Goal: Task Accomplishment & Management: Use online tool/utility

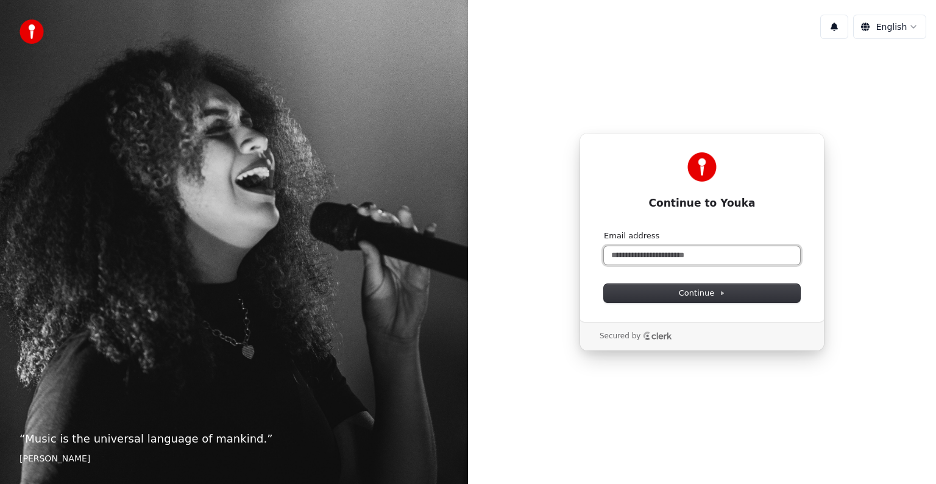
click at [648, 257] on input "Email address" at bounding box center [702, 255] width 196 height 18
click at [604, 230] on button "submit" at bounding box center [604, 230] width 0 height 0
click at [716, 290] on span "Continue" at bounding box center [702, 293] width 46 height 11
type input "**********"
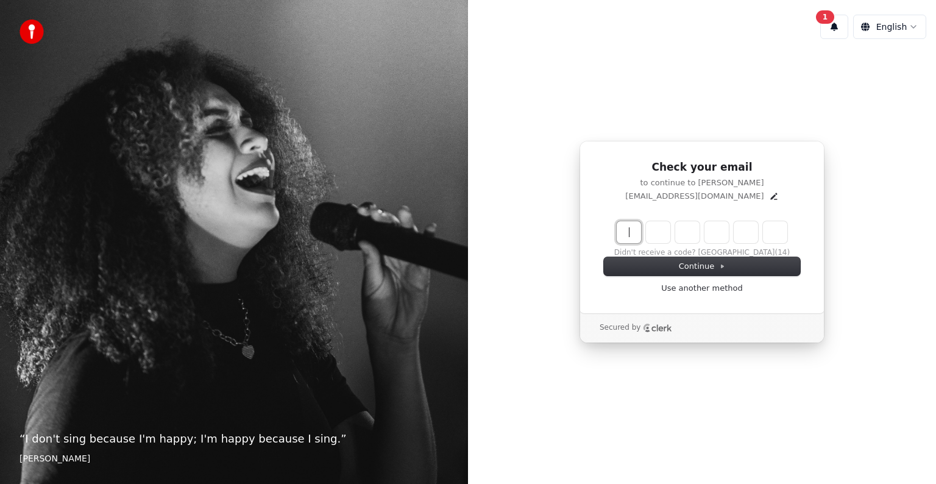
click at [631, 236] on input "Enter verification code" at bounding box center [714, 232] width 195 height 22
type input "******"
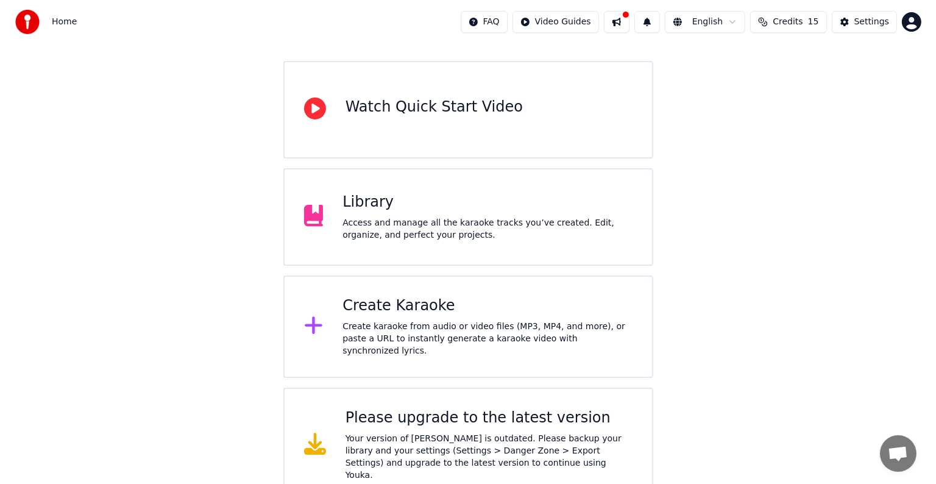
scroll to position [96, 0]
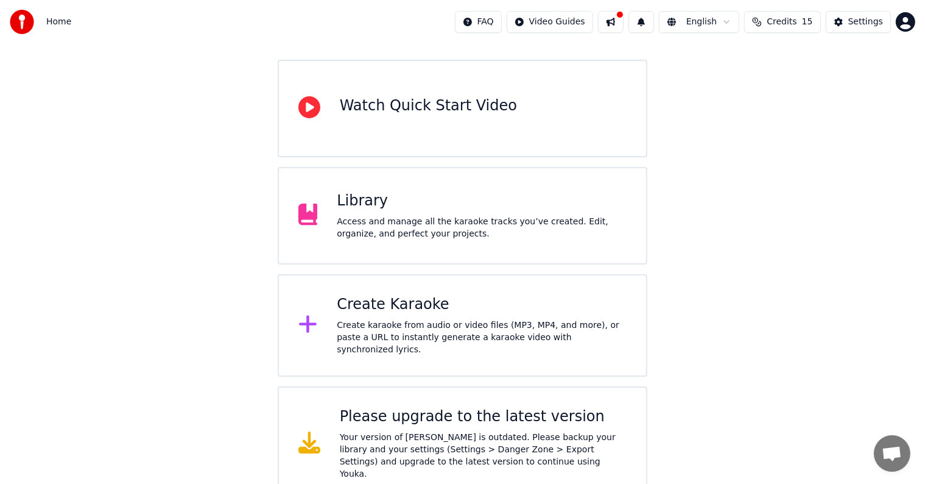
click at [417, 325] on div "Create karaoke from audio or video files (MP3, MP4, and more), or paste a URL t…" at bounding box center [482, 337] width 290 height 37
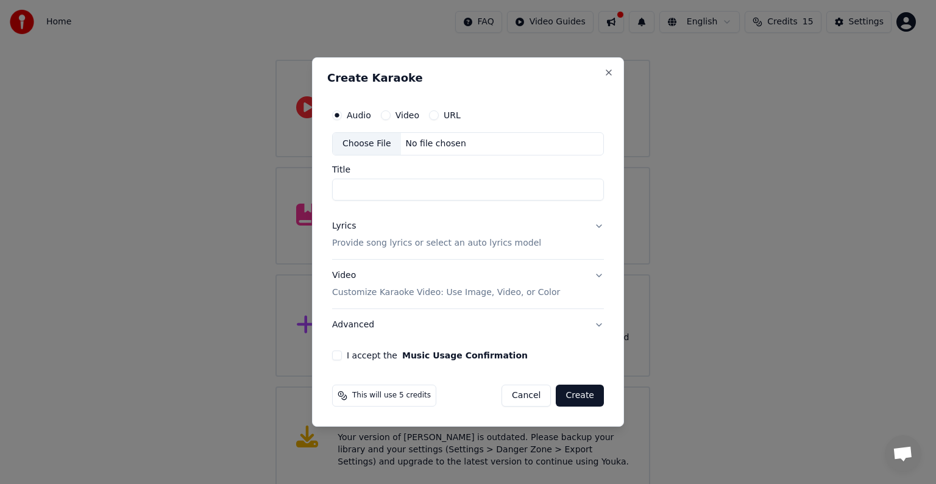
click at [384, 115] on button "Video" at bounding box center [386, 115] width 10 height 10
click at [376, 143] on div "Choose File" at bounding box center [367, 144] width 68 height 22
click at [351, 117] on label "Audio" at bounding box center [359, 115] width 24 height 9
click at [342, 117] on button "Audio" at bounding box center [337, 115] width 10 height 10
click at [420, 146] on div "No file chosen" at bounding box center [436, 144] width 70 height 12
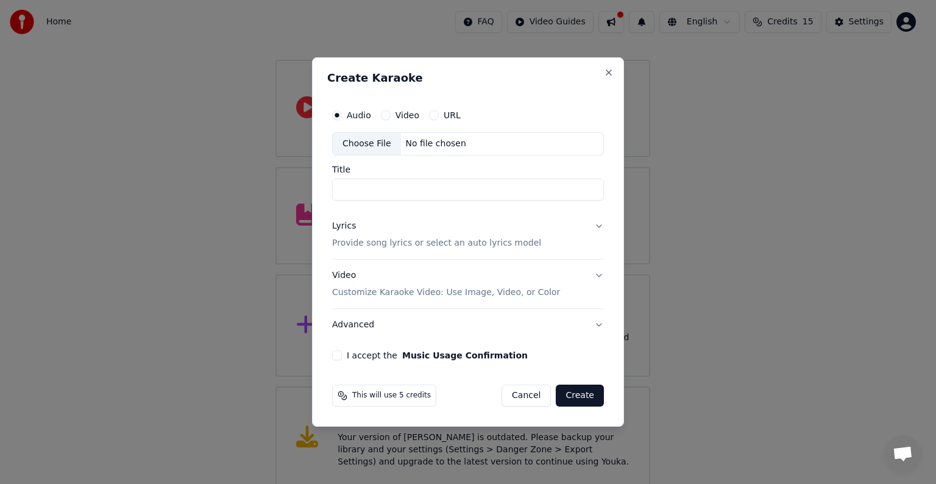
type input "**********"
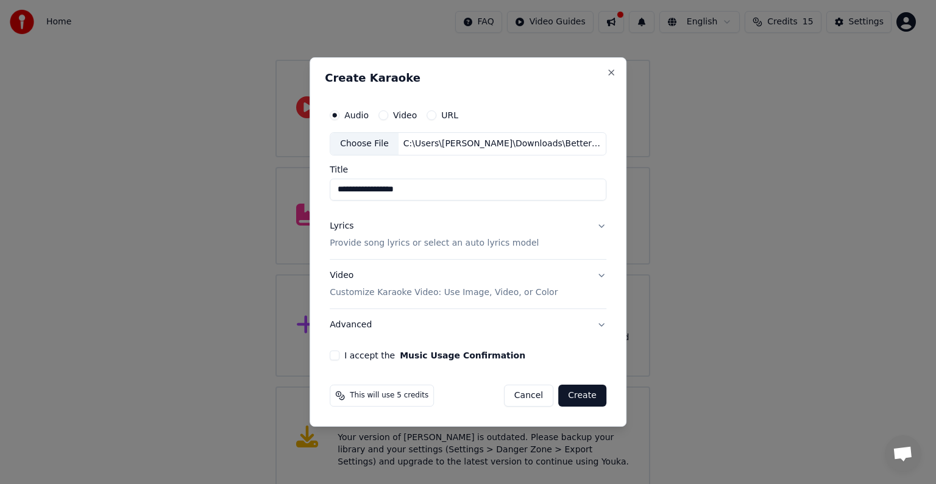
click at [350, 232] on div "Lyrics Provide song lyrics or select an auto lyrics model" at bounding box center [434, 234] width 209 height 29
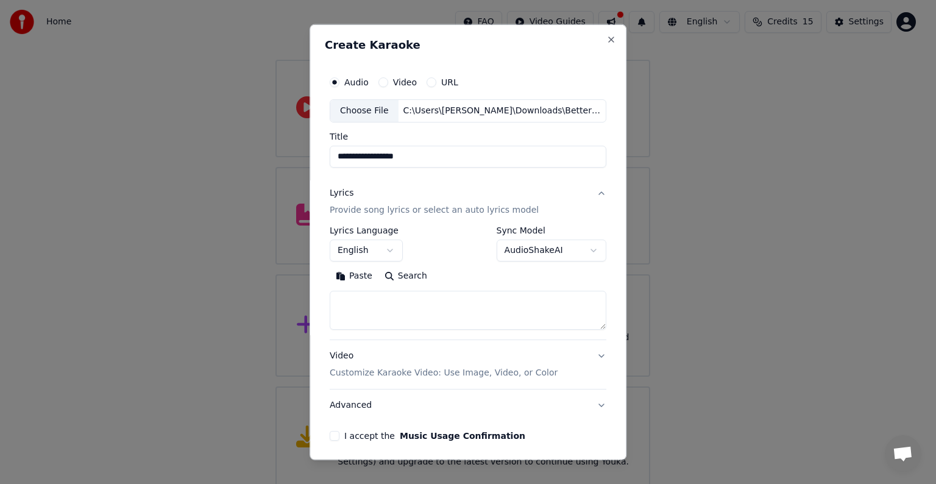
click at [385, 304] on textarea at bounding box center [468, 310] width 277 height 39
click at [367, 308] on textarea at bounding box center [468, 310] width 277 height 39
paste textarea "**********"
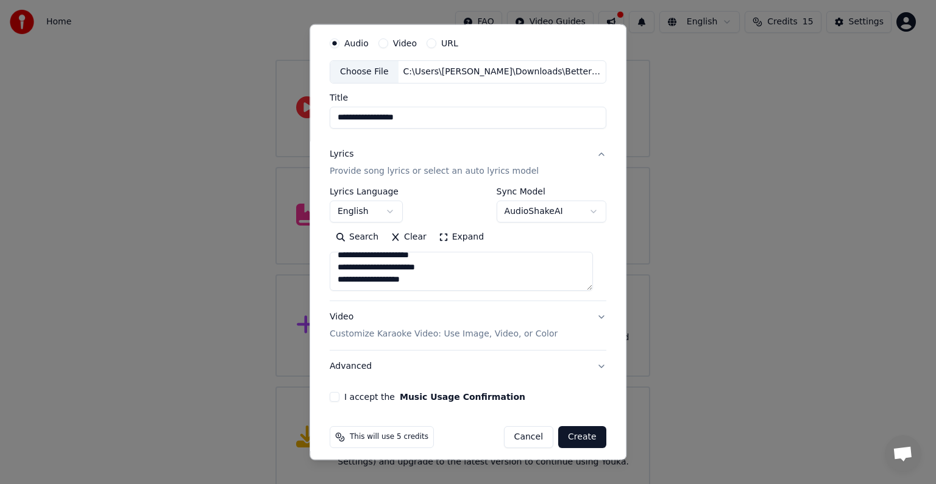
scroll to position [47, 0]
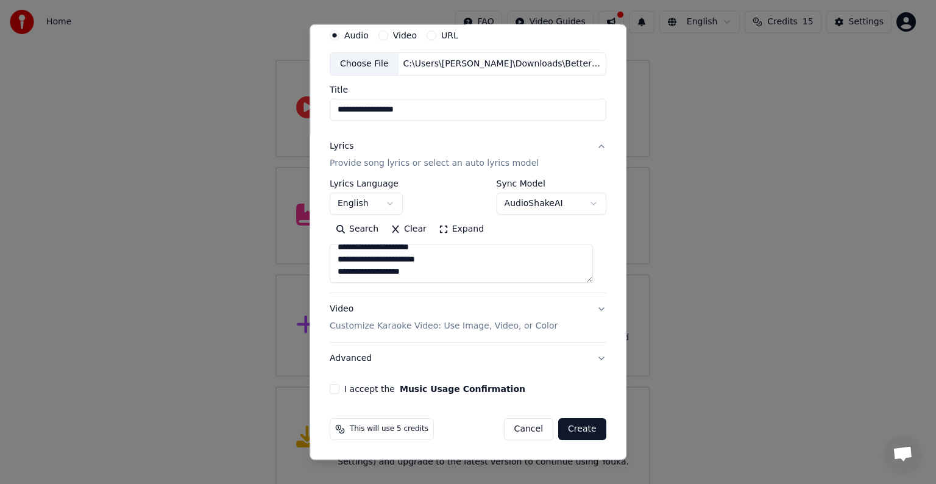
type textarea "**********"
click at [336, 389] on button "I accept the Music Usage Confirmation" at bounding box center [335, 389] width 10 height 10
click at [568, 428] on button "Create" at bounding box center [582, 429] width 48 height 22
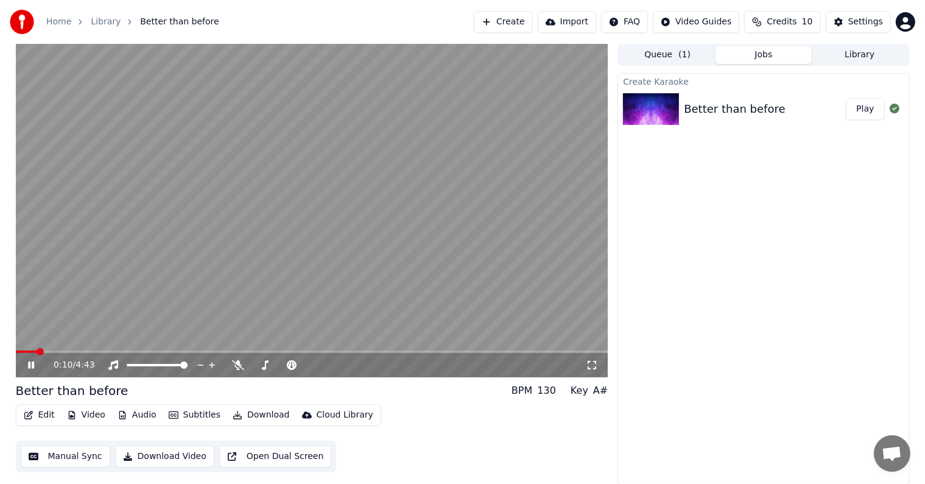
click at [41, 414] on button "Edit" at bounding box center [39, 414] width 41 height 17
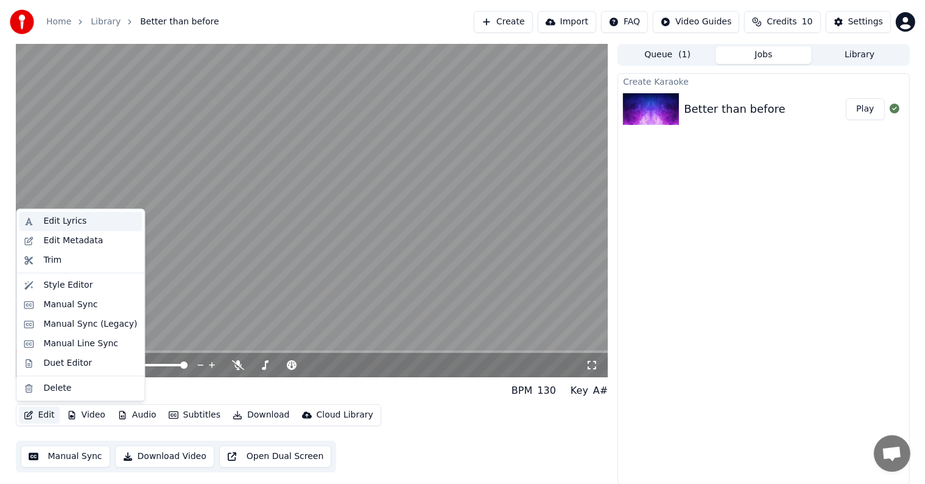
click at [97, 226] on div "Edit Lyrics" at bounding box center [90, 221] width 94 height 12
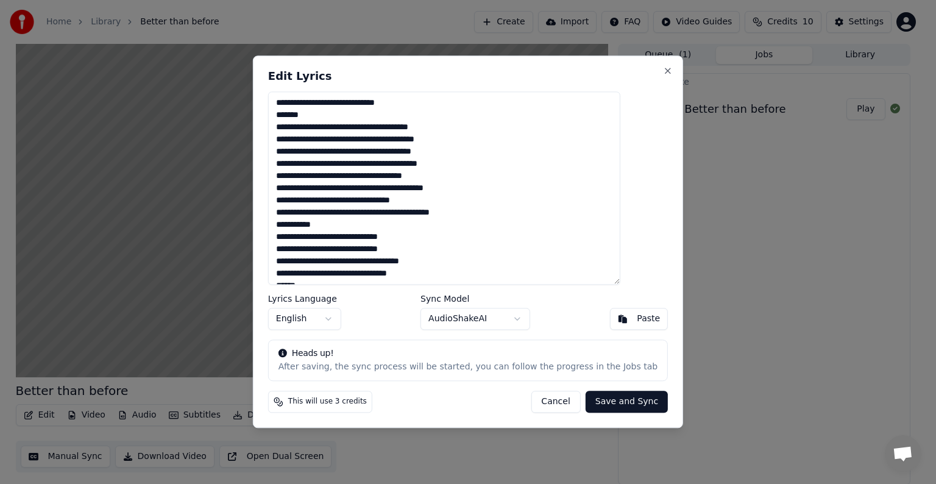
drag, startPoint x: 431, startPoint y: 101, endPoint x: 295, endPoint y: 94, distance: 136.7
click at [295, 94] on textarea at bounding box center [444, 187] width 352 height 193
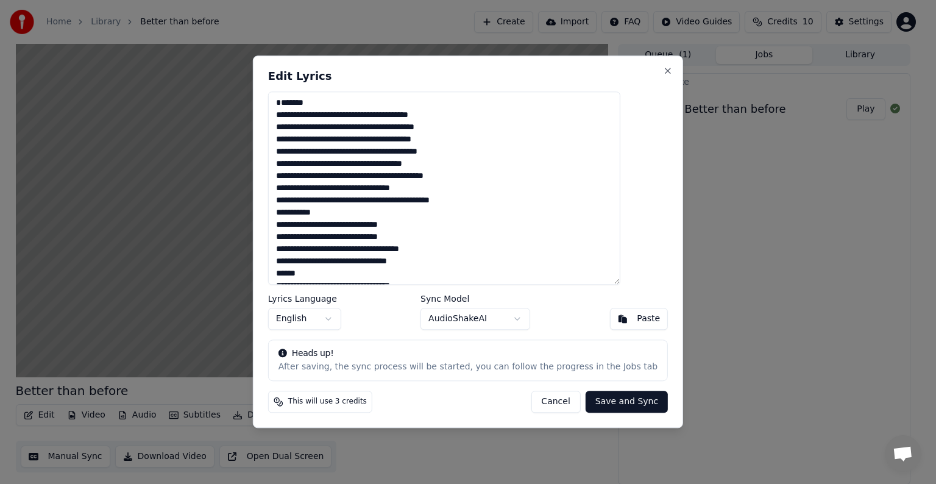
drag, startPoint x: 337, startPoint y: 116, endPoint x: 268, endPoint y: 102, distance: 70.3
click at [268, 102] on body "Home Library Better than before Create Import FAQ Video Guides Credits 10 Setti…" at bounding box center [462, 242] width 925 height 484
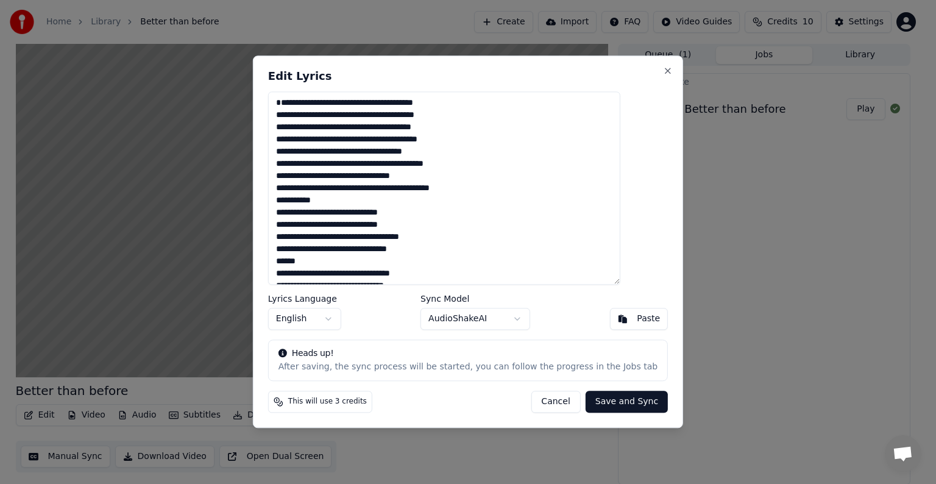
click at [299, 117] on textarea at bounding box center [444, 187] width 352 height 193
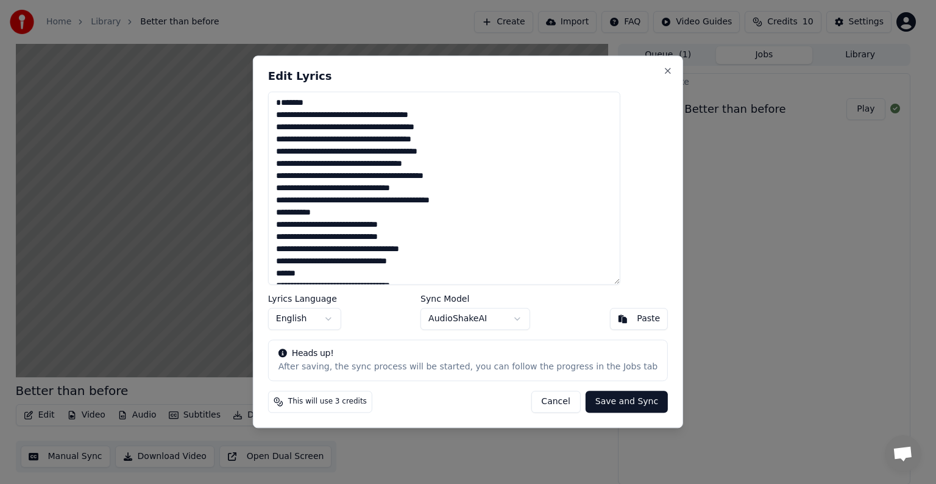
click at [301, 102] on textarea at bounding box center [444, 187] width 352 height 193
click at [300, 119] on textarea at bounding box center [444, 187] width 352 height 193
type textarea "**********"
click at [590, 400] on button "Save and Sync" at bounding box center [626, 402] width 82 height 22
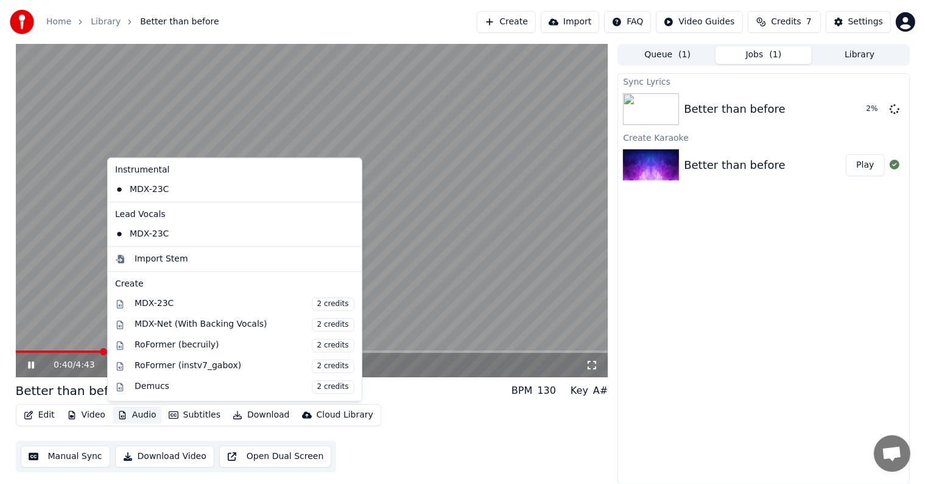
click at [134, 413] on button "Audio" at bounding box center [137, 414] width 49 height 17
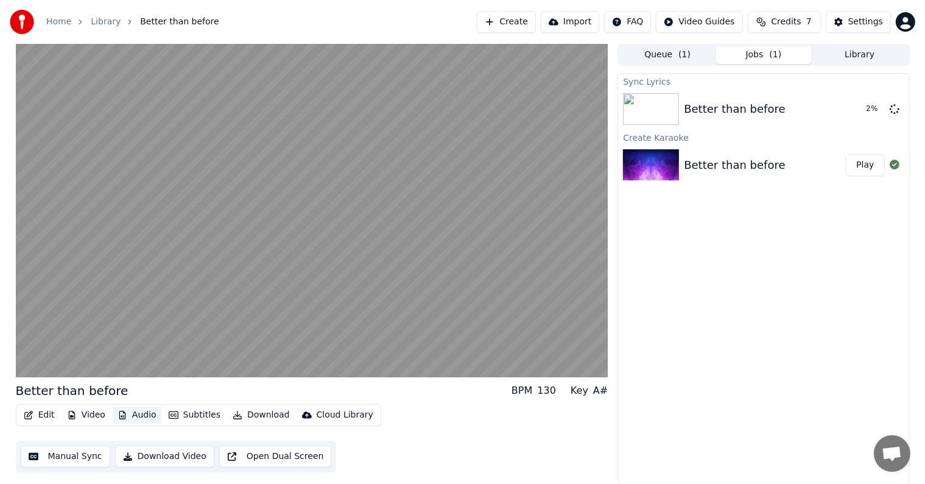
click at [133, 411] on button "Audio" at bounding box center [137, 414] width 49 height 17
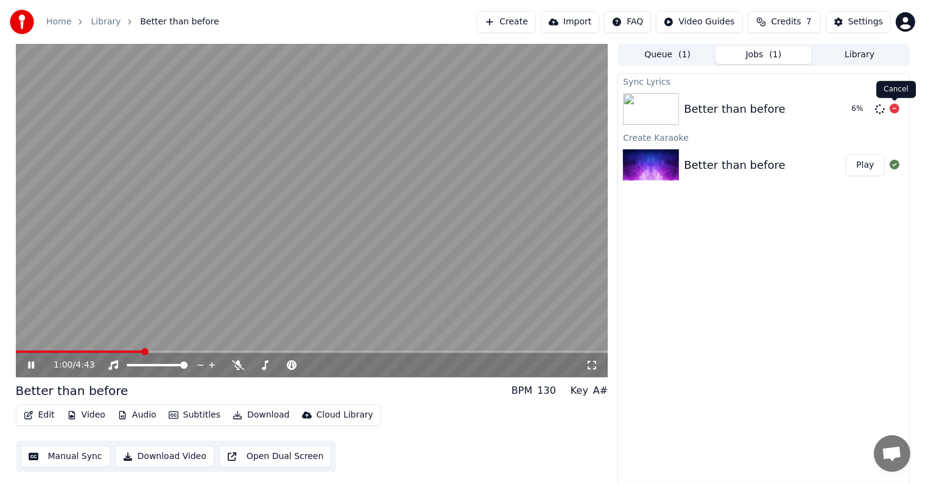
click at [893, 107] on icon at bounding box center [895, 109] width 10 height 10
click at [894, 110] on icon at bounding box center [895, 109] width 10 height 10
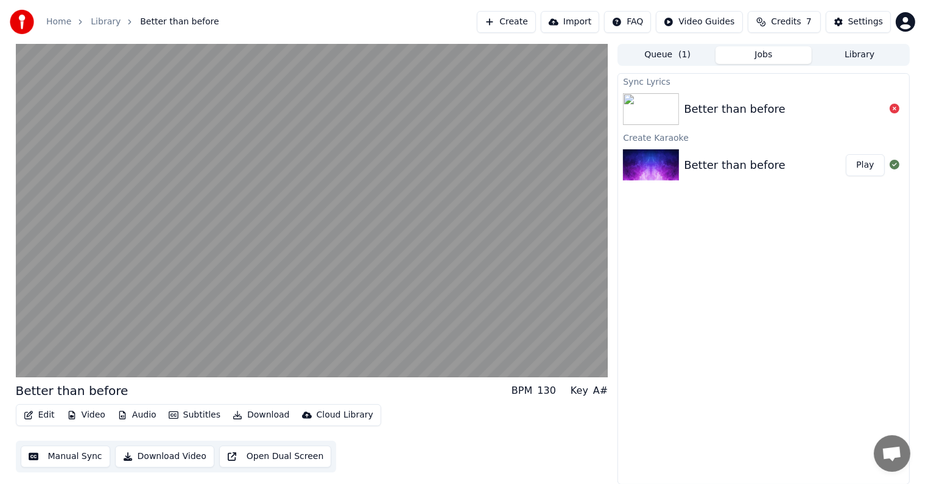
click at [658, 51] on button "Queue ( 1 )" at bounding box center [668, 55] width 96 height 18
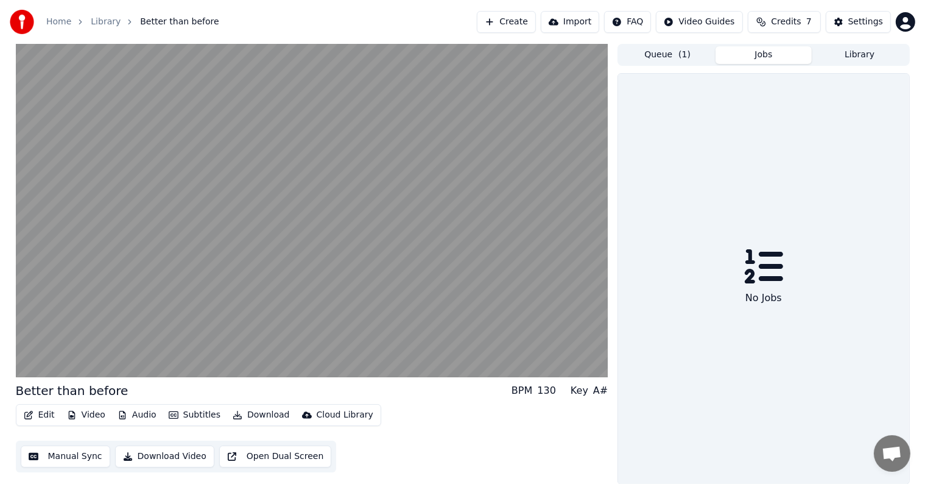
click at [770, 57] on button "Jobs" at bounding box center [764, 55] width 96 height 18
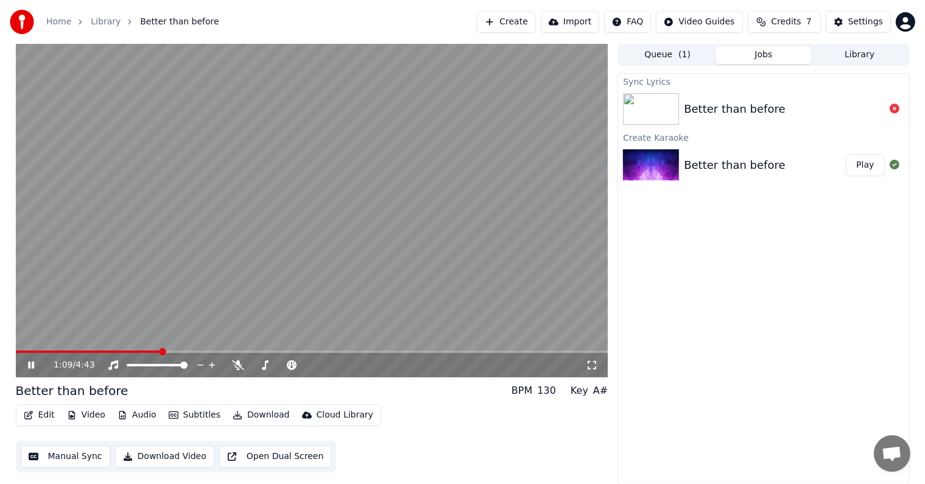
click at [37, 412] on button "Edit" at bounding box center [39, 414] width 41 height 17
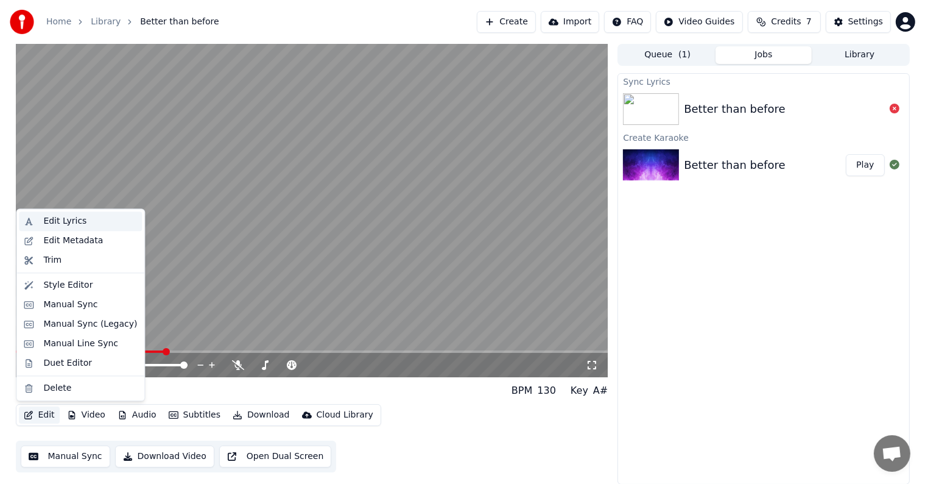
click at [89, 219] on div "Edit Lyrics" at bounding box center [90, 221] width 94 height 12
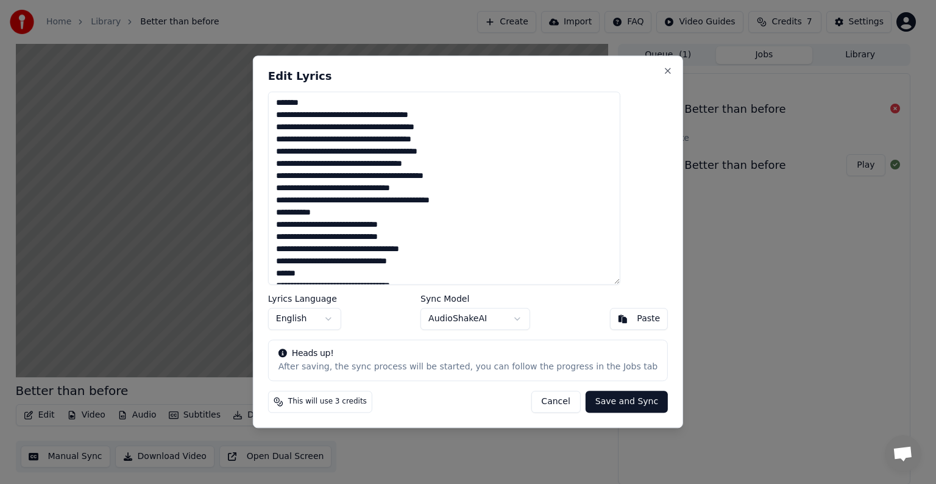
drag, startPoint x: 299, startPoint y: 112, endPoint x: 297, endPoint y: 98, distance: 14.1
click at [297, 98] on textarea at bounding box center [444, 187] width 352 height 193
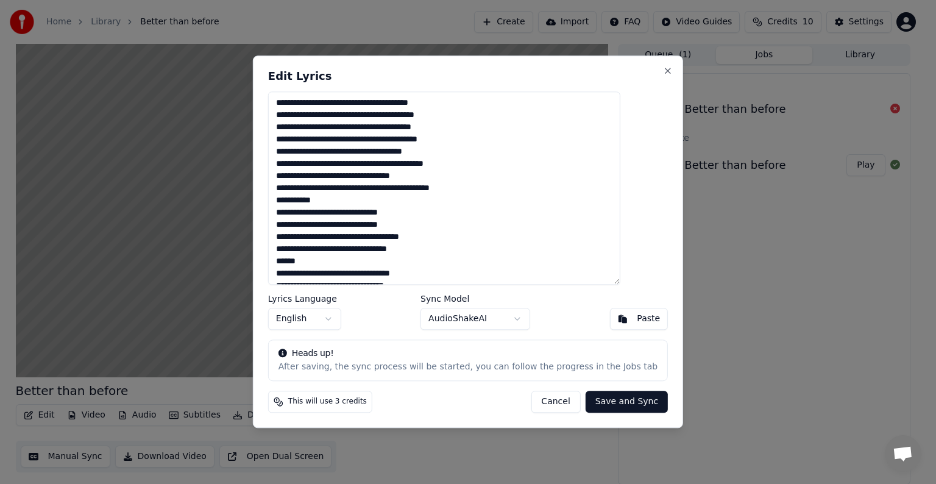
drag, startPoint x: 348, startPoint y: 202, endPoint x: 290, endPoint y: 202, distance: 57.9
click at [290, 202] on div "Edit Lyrics Lyrics Language English Sync Model AudioShakeAI Paste Heads up! Aft…" at bounding box center [468, 241] width 430 height 372
drag, startPoint x: 333, startPoint y: 263, endPoint x: 294, endPoint y: 261, distance: 39.0
click at [294, 261] on textarea at bounding box center [444, 187] width 352 height 193
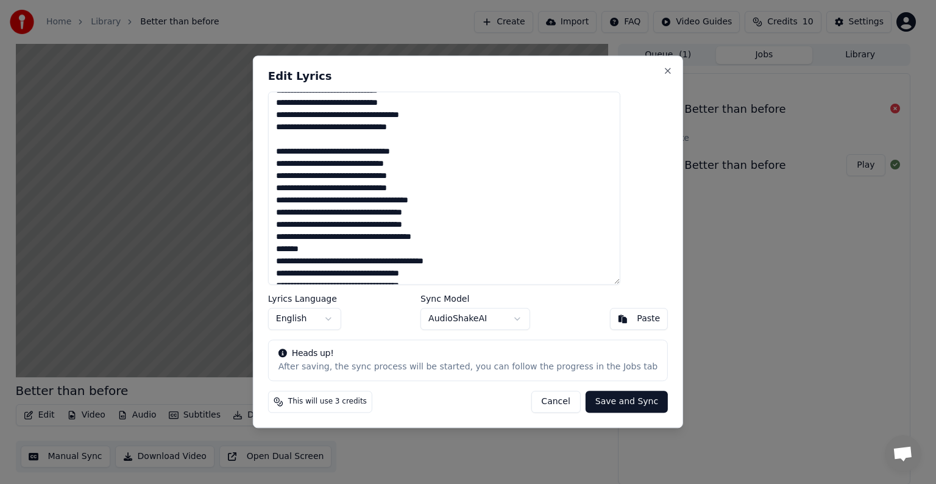
scroll to position [183, 0]
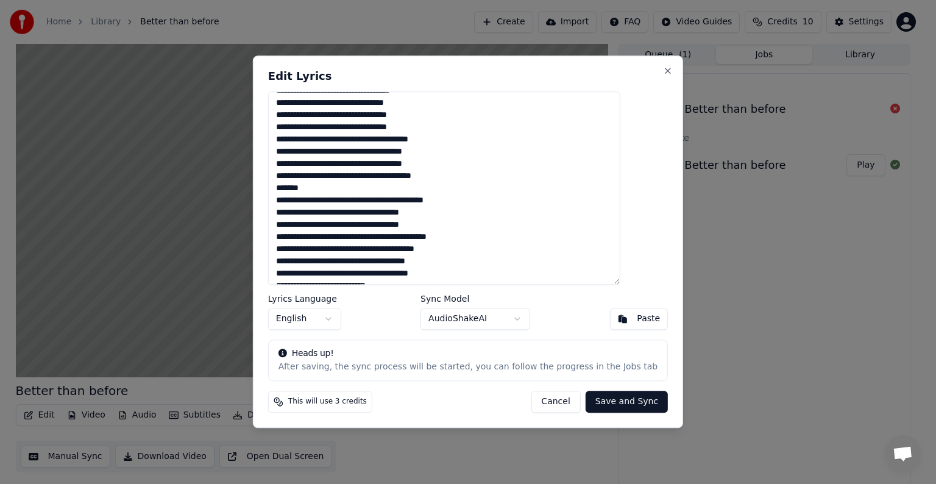
drag, startPoint x: 330, startPoint y: 189, endPoint x: 297, endPoint y: 191, distance: 32.3
click at [297, 191] on textarea at bounding box center [444, 187] width 352 height 193
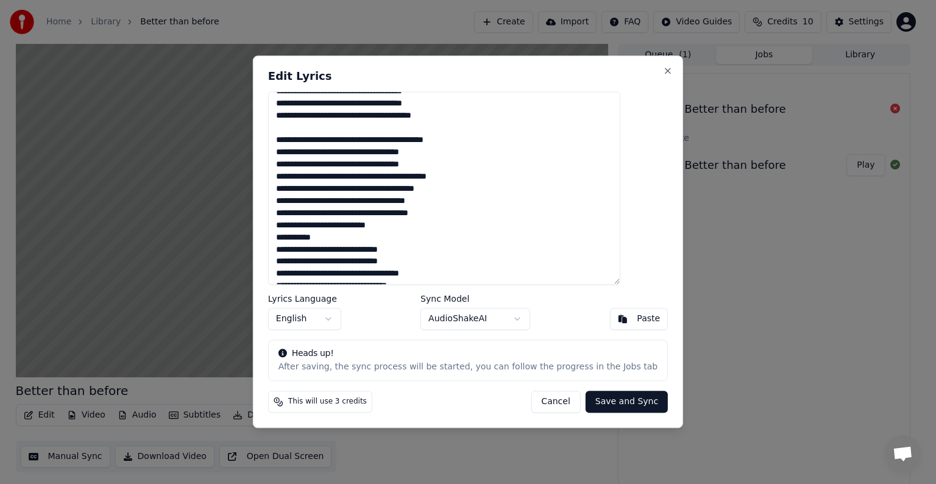
scroll to position [305, 0]
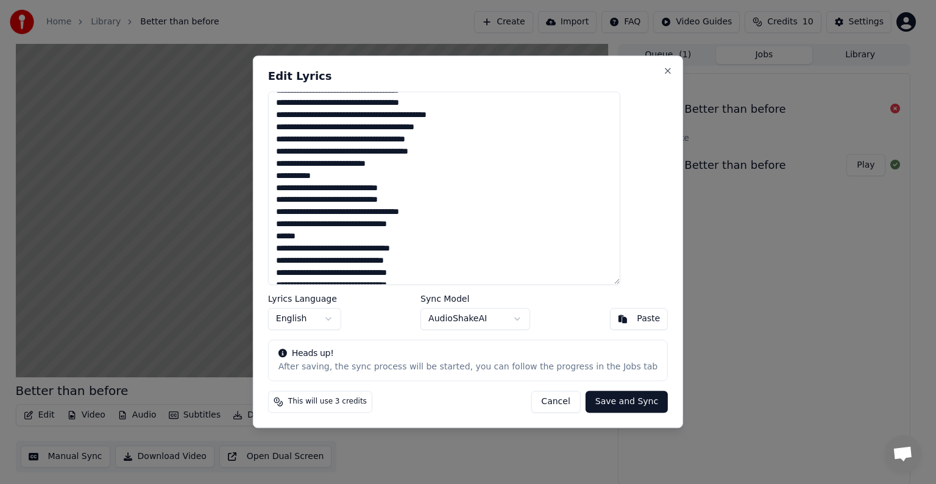
drag, startPoint x: 347, startPoint y: 176, endPoint x: 300, endPoint y: 177, distance: 47.5
click at [300, 177] on textarea at bounding box center [444, 187] width 352 height 193
drag, startPoint x: 328, startPoint y: 235, endPoint x: 293, endPoint y: 234, distance: 34.7
click at [293, 234] on textarea at bounding box center [444, 187] width 352 height 193
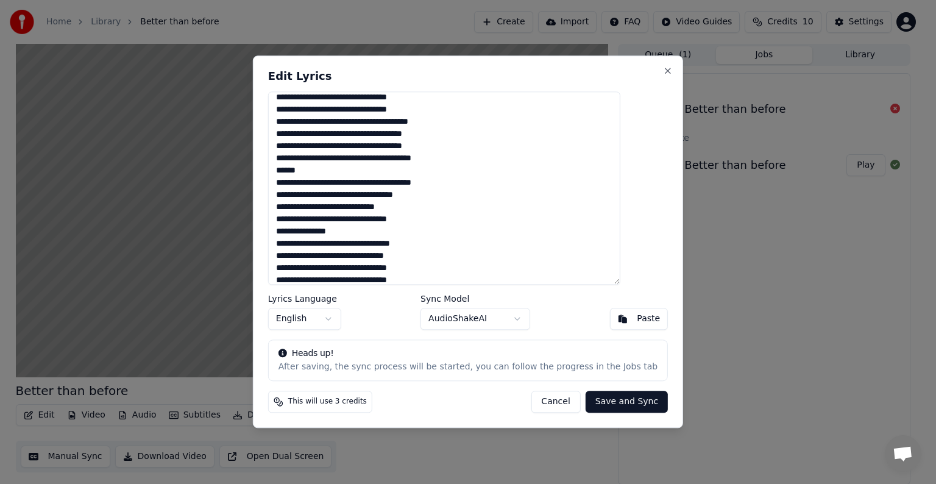
scroll to position [487, 0]
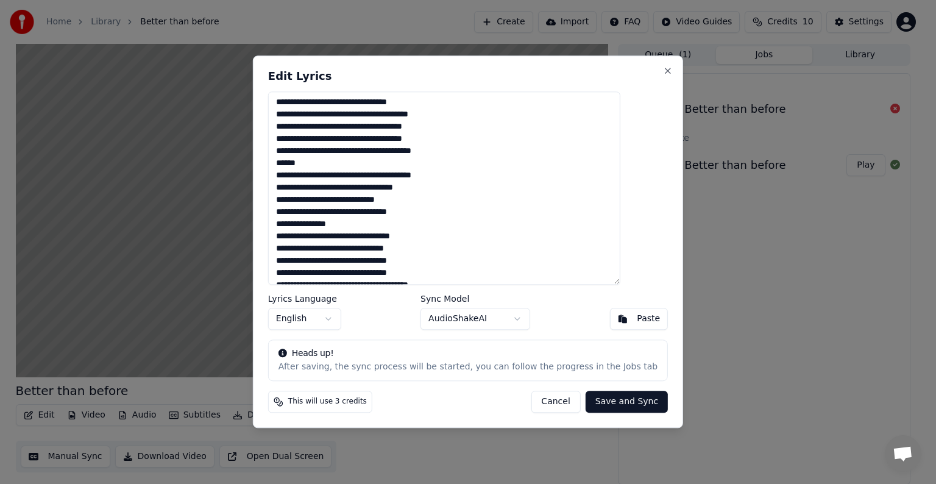
drag, startPoint x: 329, startPoint y: 164, endPoint x: 300, endPoint y: 173, distance: 30.1
click at [292, 163] on textarea at bounding box center [444, 187] width 352 height 193
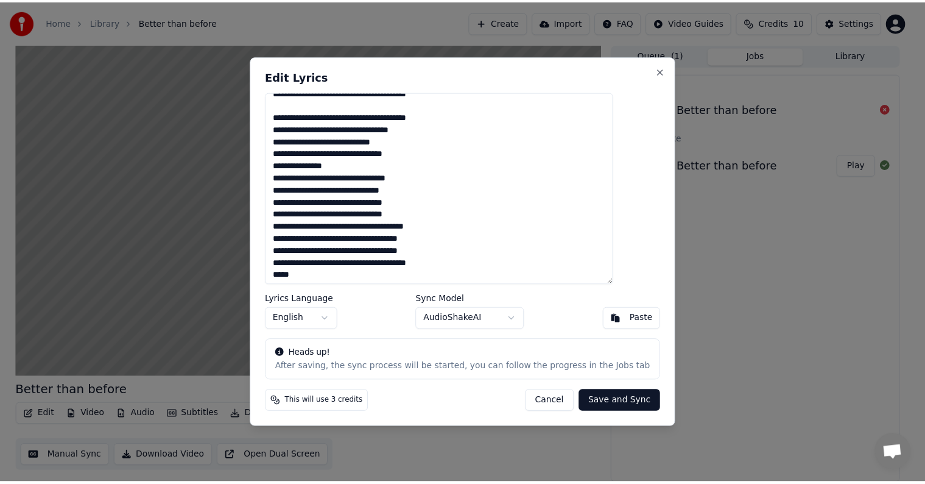
scroll to position [585, 0]
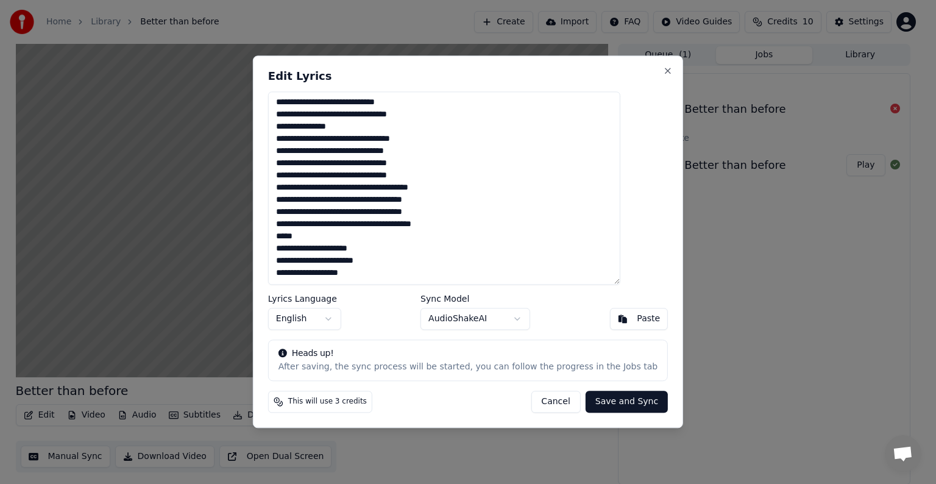
drag, startPoint x: 365, startPoint y: 126, endPoint x: 302, endPoint y: 122, distance: 63.5
click at [302, 122] on textarea at bounding box center [444, 187] width 352 height 193
drag, startPoint x: 330, startPoint y: 234, endPoint x: 294, endPoint y: 233, distance: 36.0
click at [294, 233] on textarea at bounding box center [444, 187] width 352 height 193
type textarea "**********"
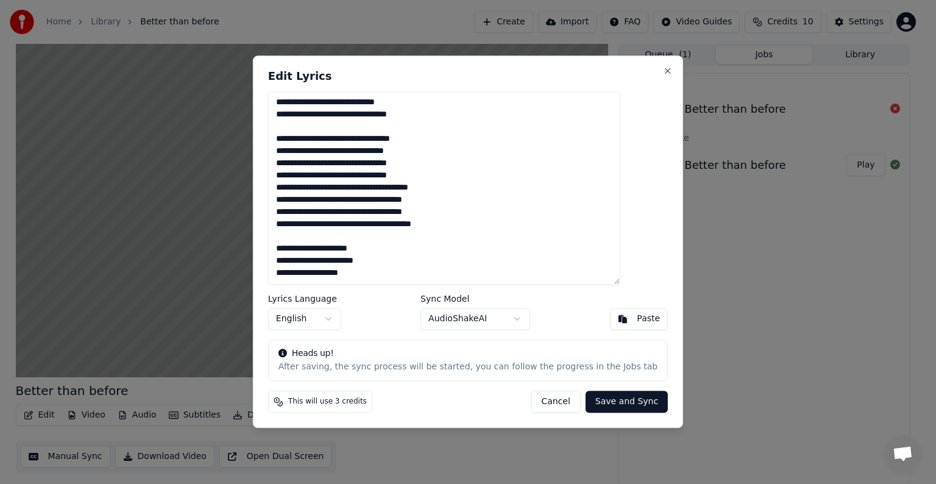
click at [618, 402] on button "Save and Sync" at bounding box center [626, 402] width 82 height 22
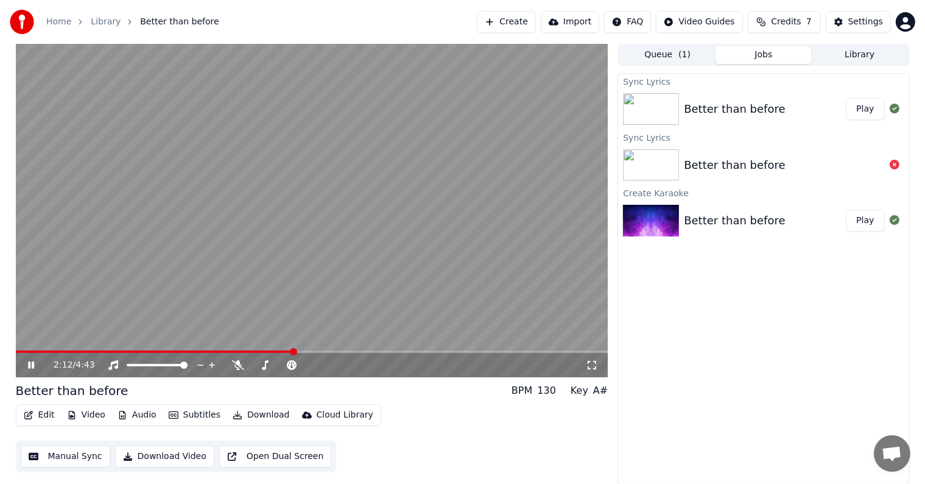
click at [274, 456] on button "Open Dual Screen" at bounding box center [275, 456] width 113 height 22
click at [239, 365] on icon at bounding box center [238, 365] width 12 height 10
click at [864, 106] on button "Play" at bounding box center [865, 109] width 38 height 22
click at [263, 414] on button "Download" at bounding box center [261, 414] width 67 height 17
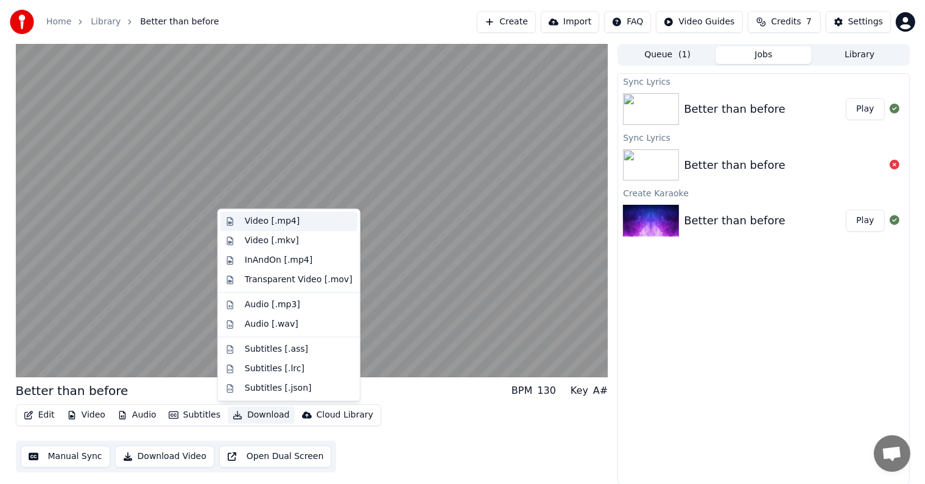
click at [302, 223] on div "Video [.mp4]" at bounding box center [299, 221] width 108 height 12
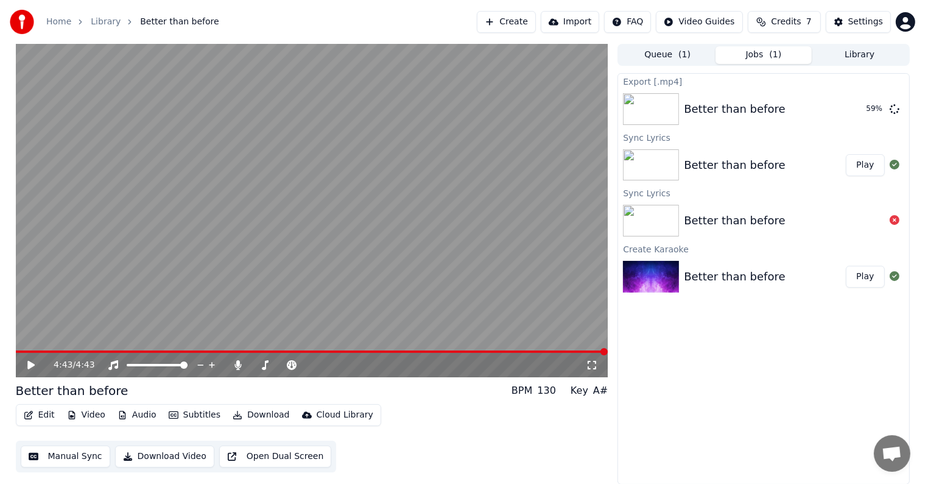
click at [65, 24] on link "Home" at bounding box center [58, 22] width 25 height 12
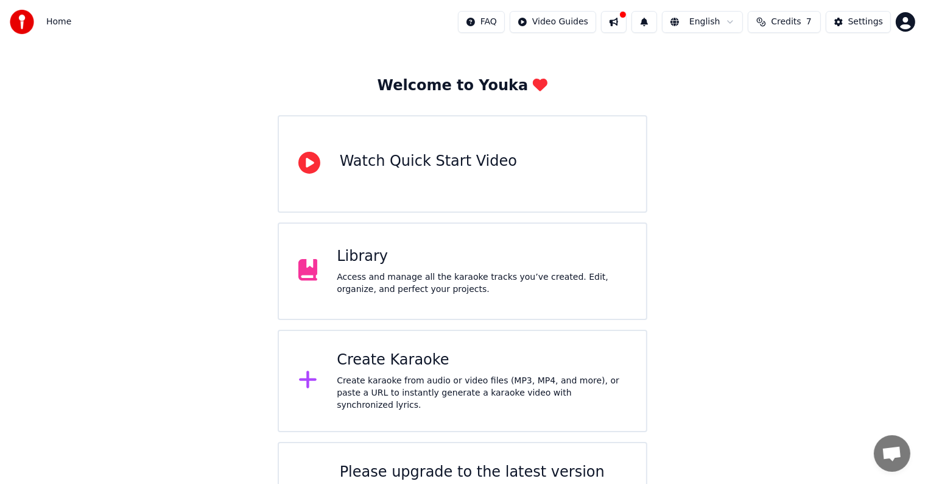
scroll to position [96, 0]
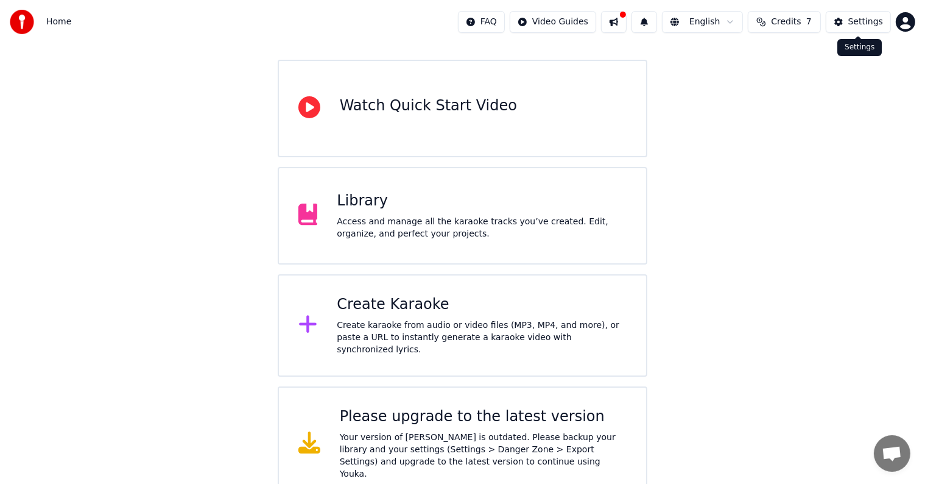
click at [855, 22] on div "Settings" at bounding box center [866, 22] width 35 height 12
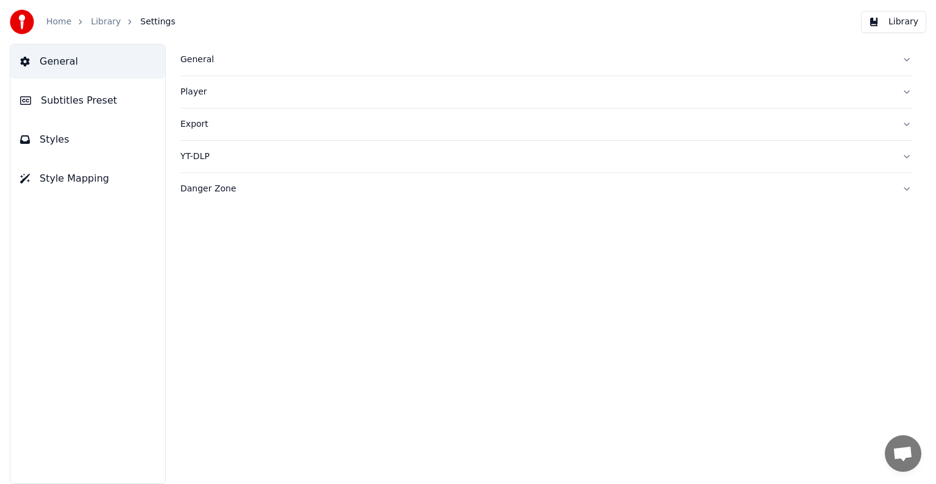
click at [100, 19] on link "Library" at bounding box center [106, 22] width 30 height 12
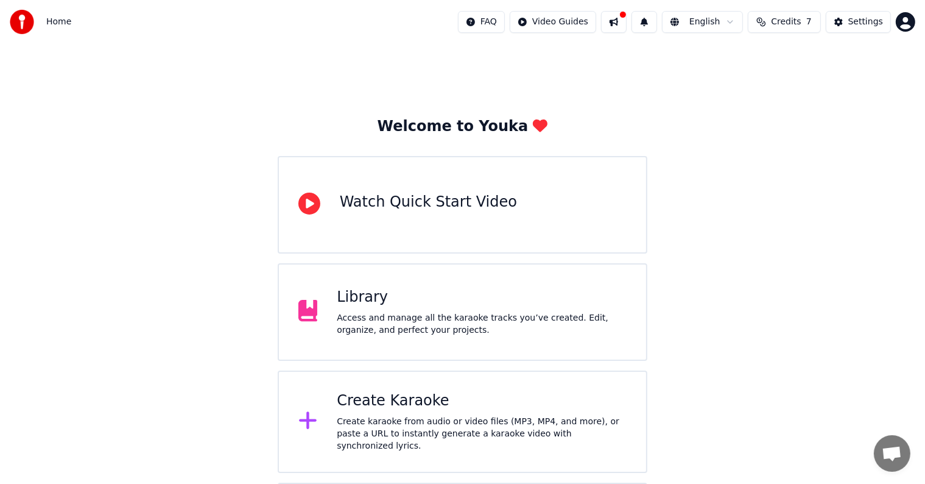
click at [400, 310] on div "Library Access and manage all the karaoke tracks you’ve created. Edit, organize…" at bounding box center [482, 312] width 290 height 49
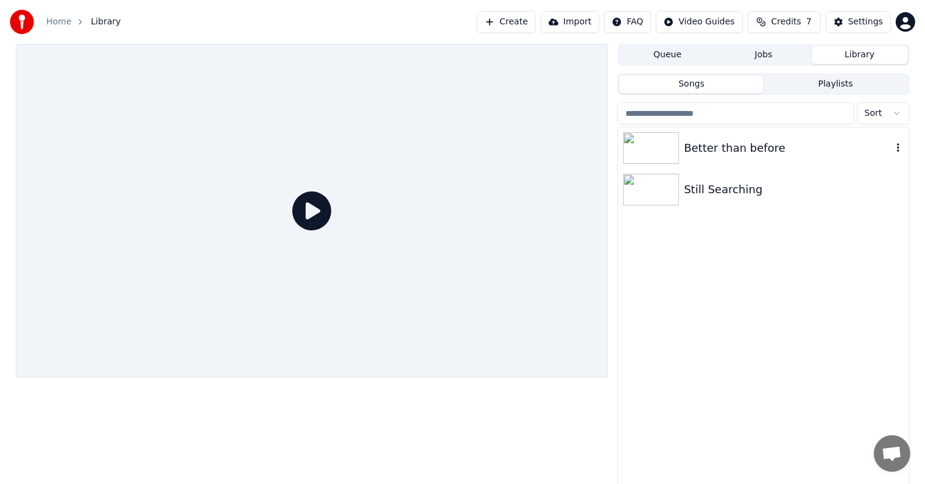
click at [719, 147] on div "Better than before" at bounding box center [788, 148] width 208 height 17
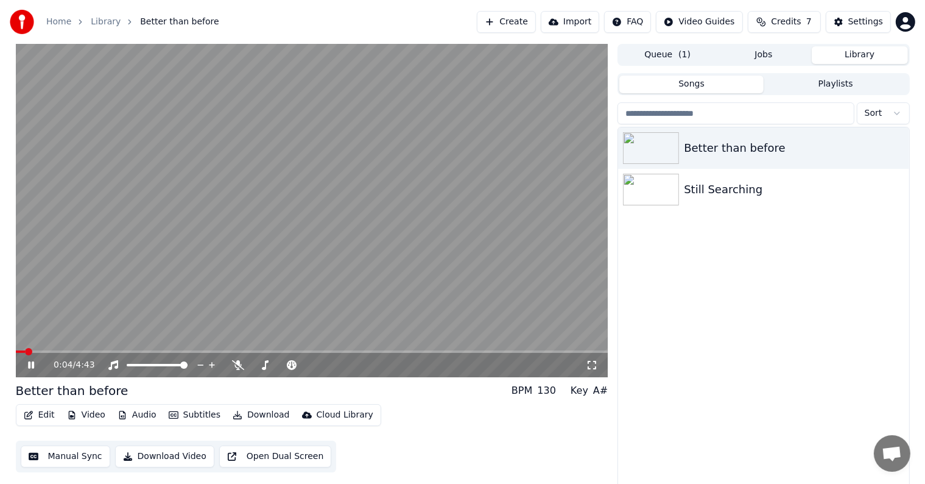
click at [66, 351] on span at bounding box center [312, 351] width 593 height 2
click at [236, 364] on icon at bounding box center [238, 365] width 12 height 10
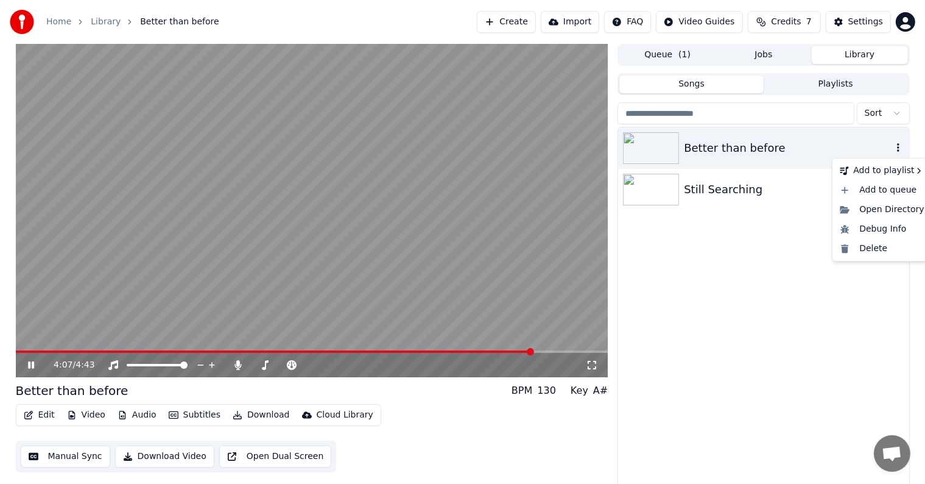
click at [896, 149] on icon "button" at bounding box center [898, 148] width 12 height 10
click at [258, 417] on button "Download" at bounding box center [261, 414] width 67 height 17
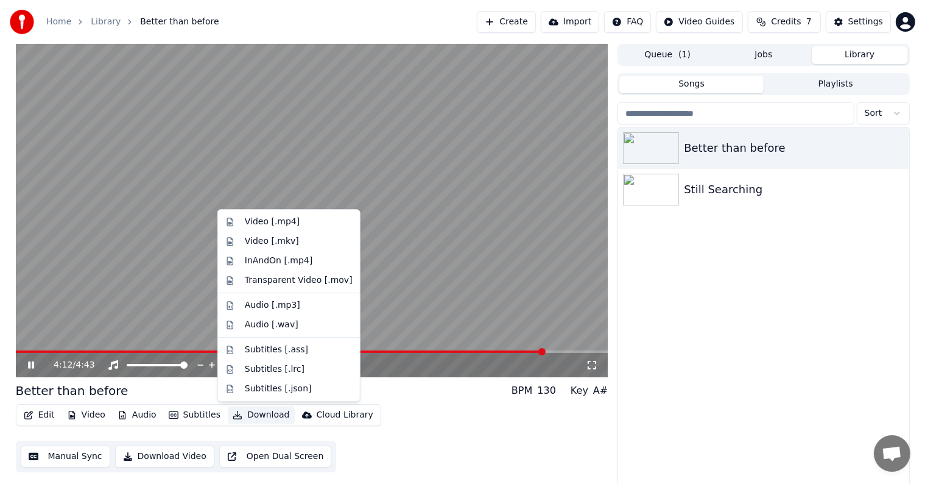
click at [771, 52] on button "Jobs" at bounding box center [764, 55] width 96 height 18
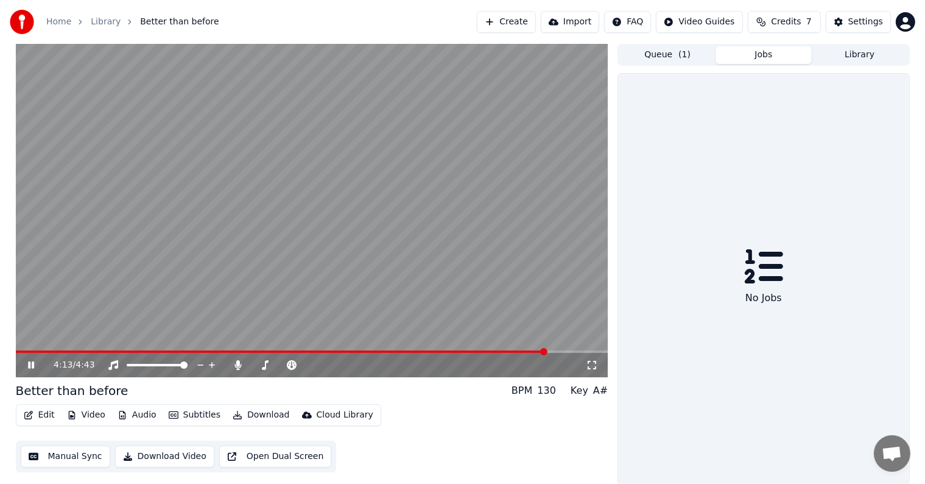
click at [658, 55] on button "Queue ( 1 )" at bounding box center [668, 55] width 96 height 18
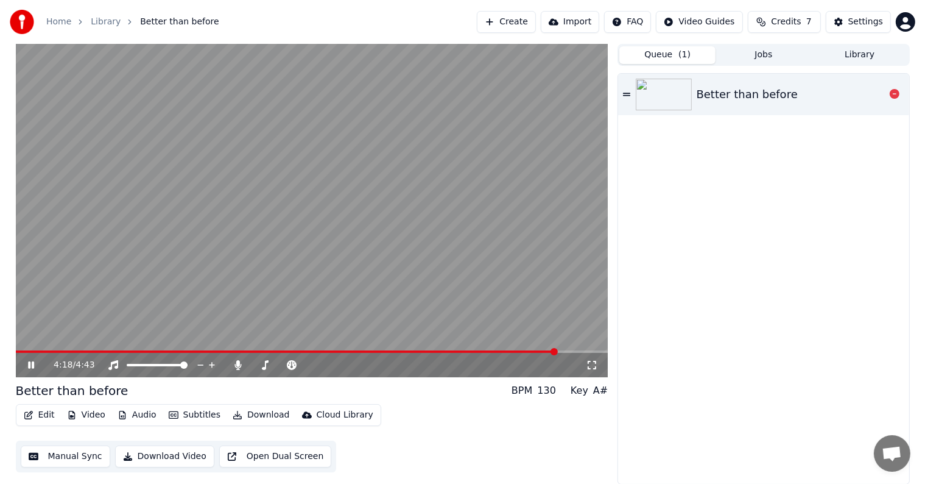
click at [628, 93] on icon at bounding box center [626, 94] width 7 height 3
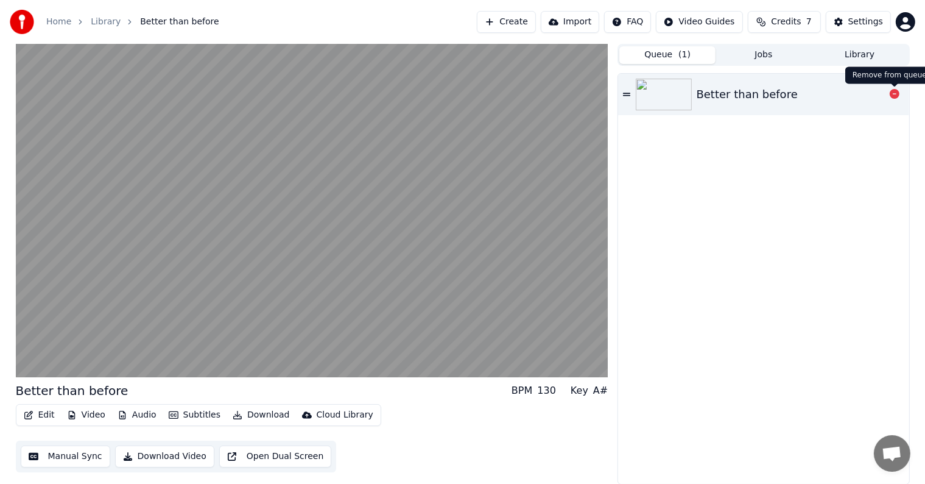
click at [894, 95] on icon at bounding box center [895, 94] width 10 height 10
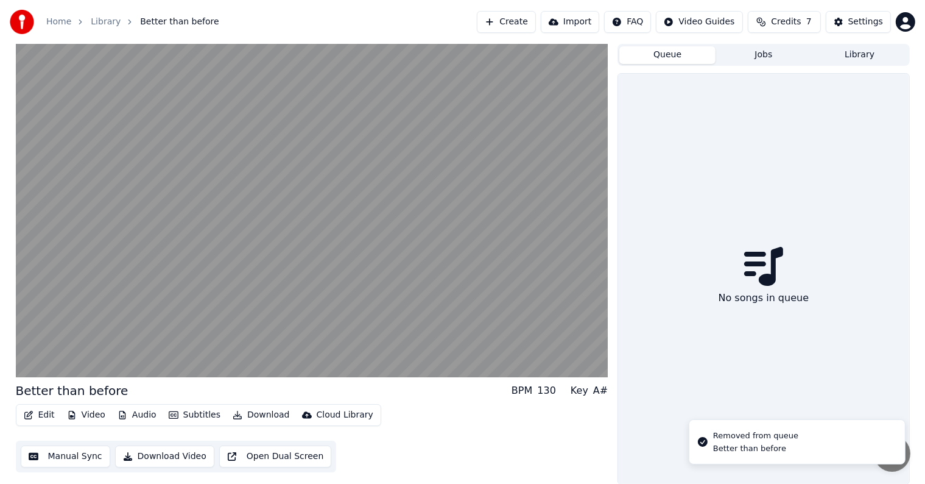
click at [855, 58] on button "Library" at bounding box center [860, 55] width 96 height 18
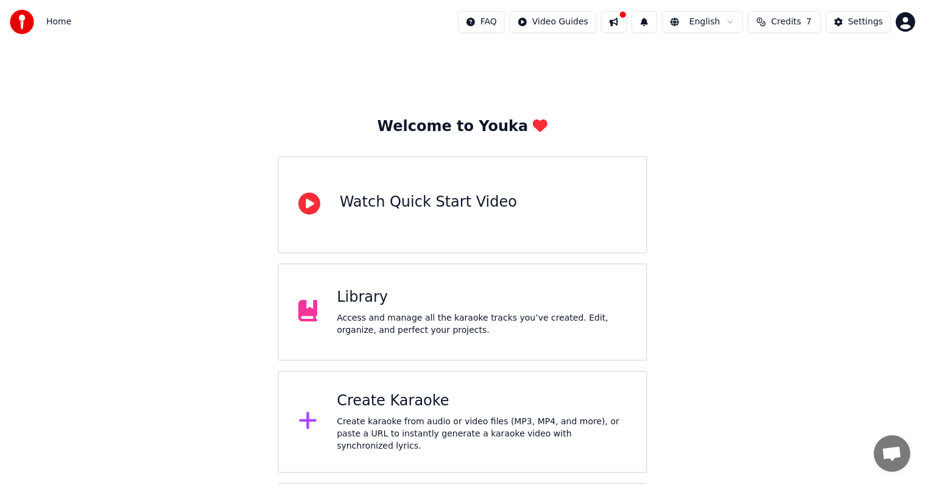
click at [511, 308] on div "Library Access and manage all the karaoke tracks you’ve created. Edit, organize…" at bounding box center [482, 312] width 290 height 49
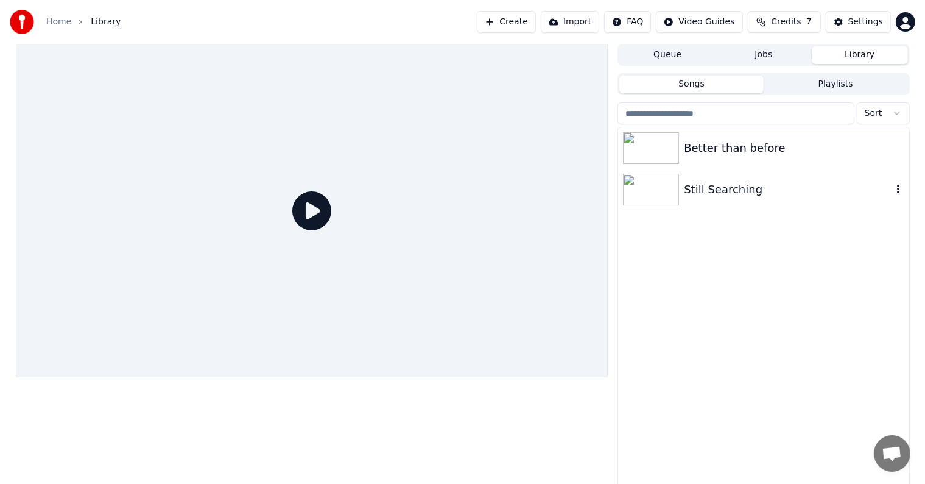
click at [655, 192] on img at bounding box center [651, 190] width 56 height 32
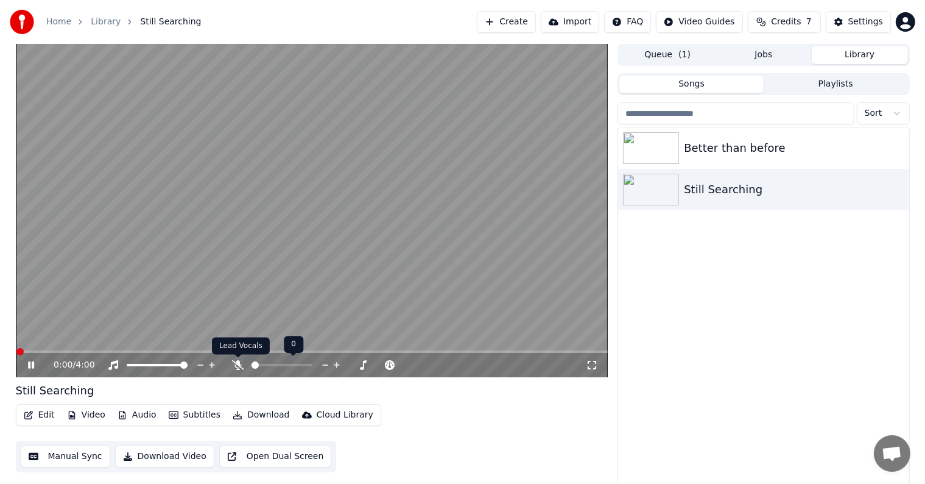
click at [242, 368] on icon at bounding box center [238, 365] width 12 height 10
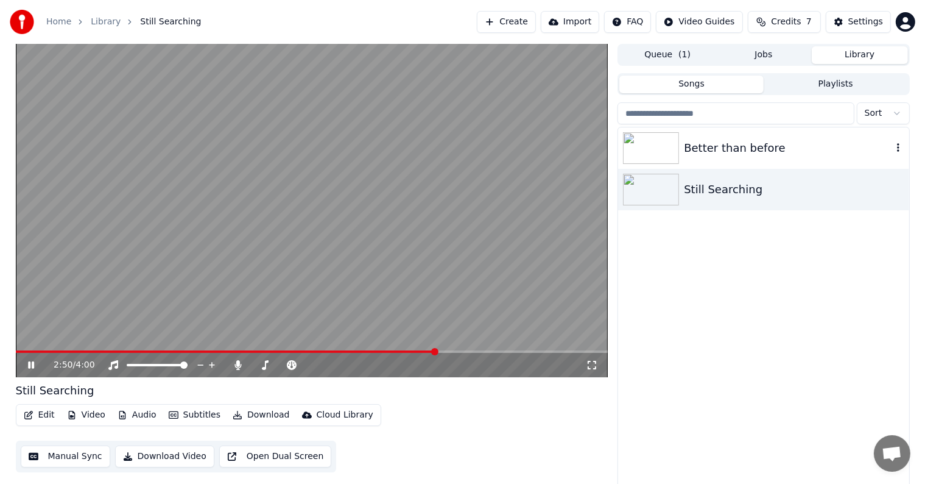
click at [702, 163] on div "Better than before" at bounding box center [763, 147] width 291 height 41
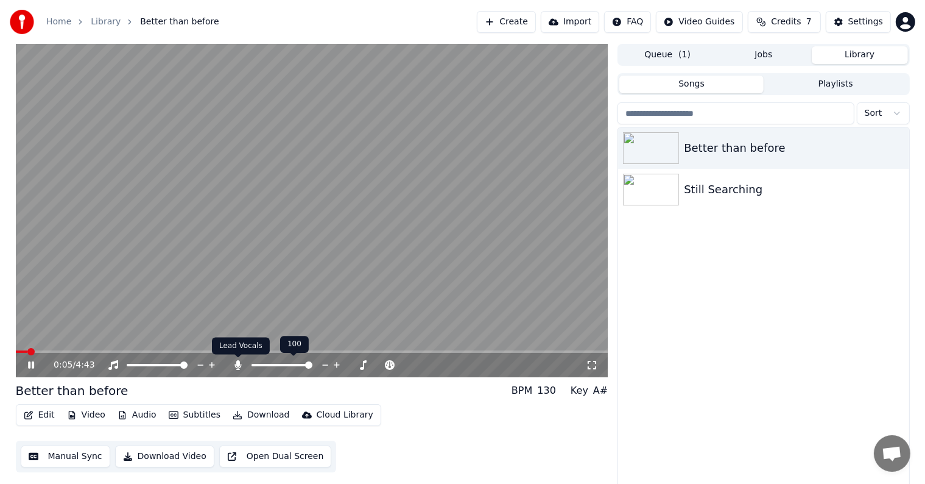
click at [239, 367] on icon at bounding box center [238, 365] width 12 height 10
click at [82, 353] on span at bounding box center [312, 351] width 593 height 2
click at [236, 363] on icon at bounding box center [238, 365] width 12 height 10
click at [32, 367] on icon at bounding box center [31, 364] width 6 height 7
click at [30, 364] on icon at bounding box center [30, 365] width 7 height 9
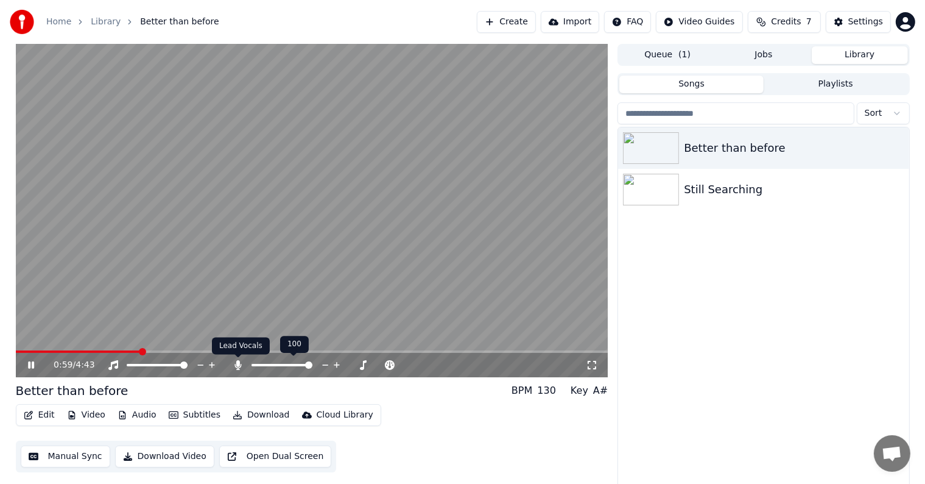
click at [239, 363] on icon at bounding box center [238, 365] width 7 height 10
click at [254, 410] on button "Download" at bounding box center [261, 414] width 67 height 17
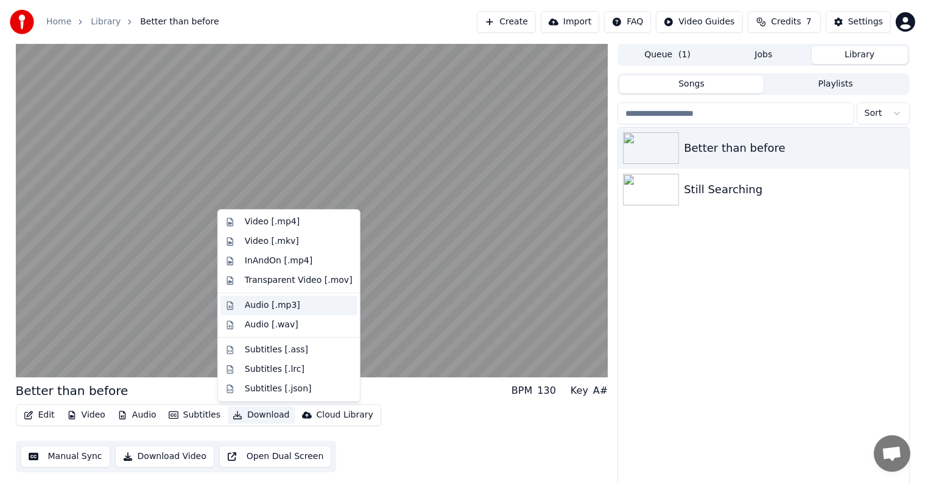
click at [302, 304] on div "Audio [.mp3]" at bounding box center [299, 305] width 108 height 12
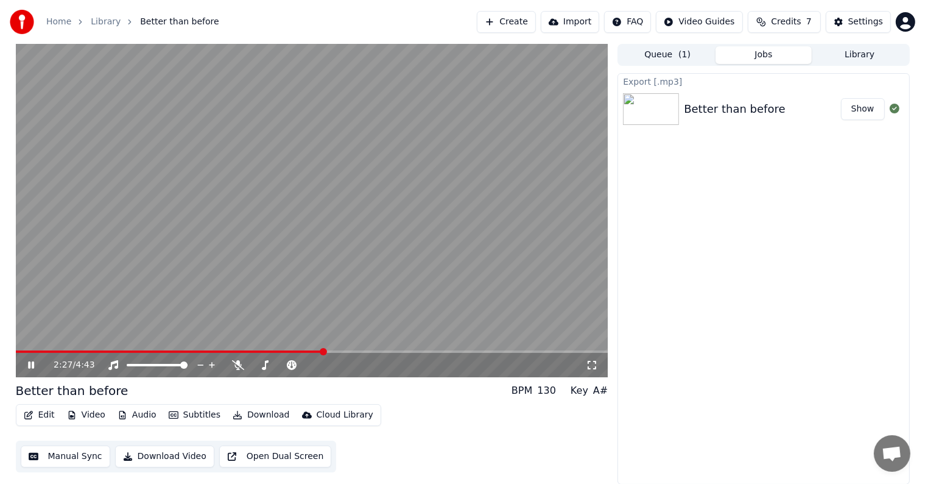
click at [680, 61] on button "Queue ( 1 )" at bounding box center [668, 55] width 96 height 18
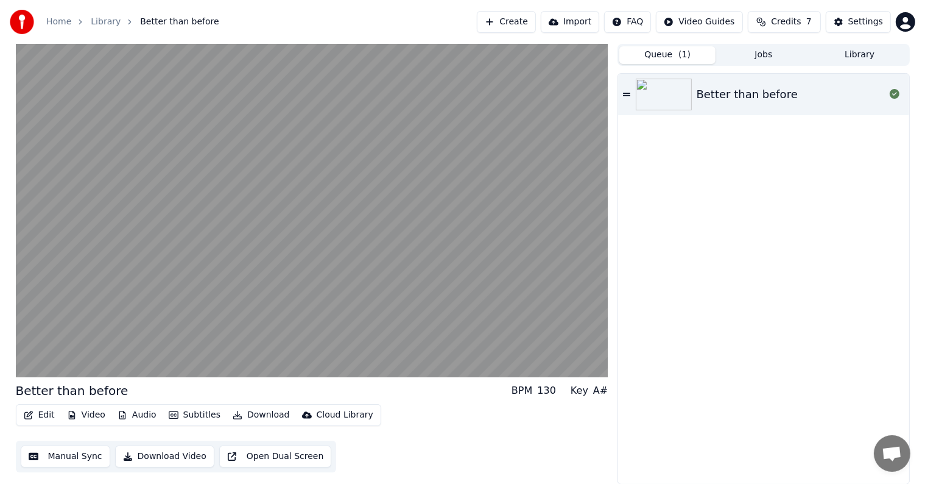
click at [772, 57] on button "Jobs" at bounding box center [764, 55] width 96 height 18
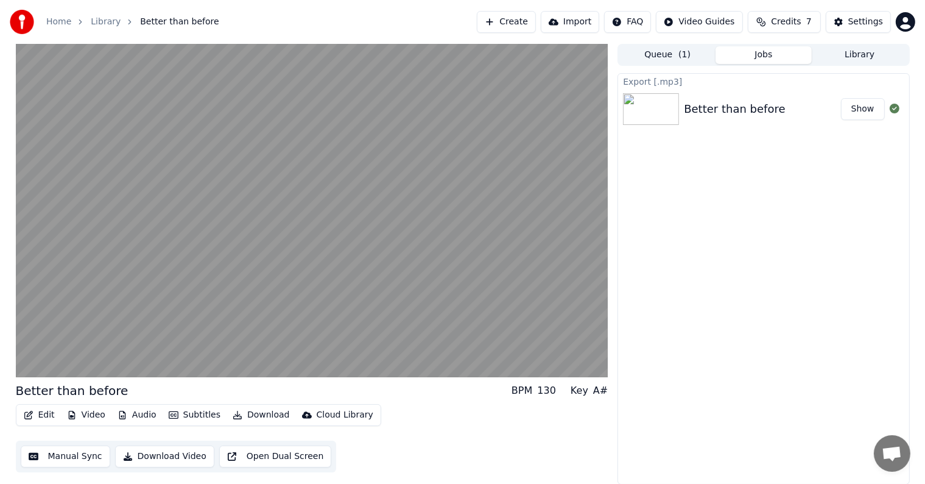
click at [869, 110] on button "Show" at bounding box center [863, 109] width 44 height 22
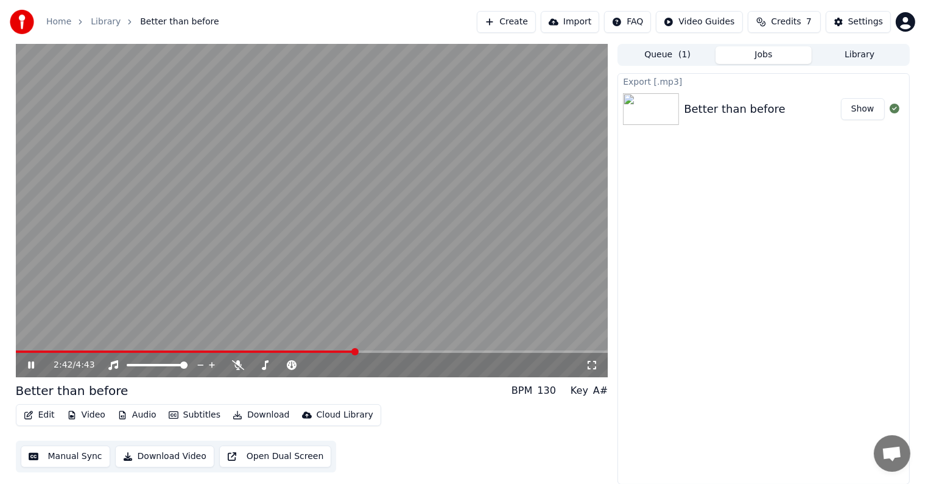
click at [33, 365] on icon at bounding box center [31, 364] width 6 height 7
